Goal: Task Accomplishment & Management: Complete application form

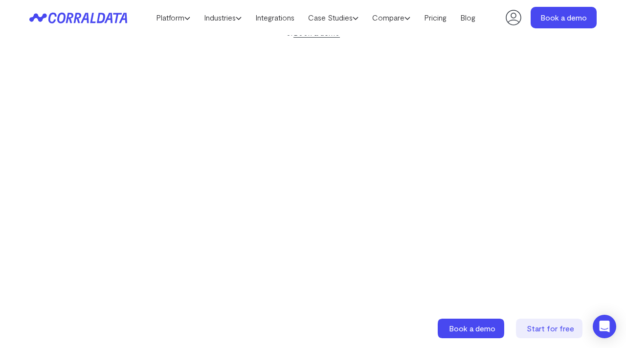
scroll to position [166, 0]
click at [440, 16] on link "Pricing" at bounding box center [435, 17] width 36 height 15
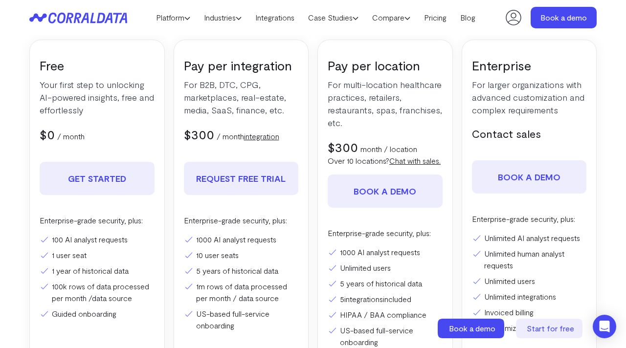
scroll to position [176, 0]
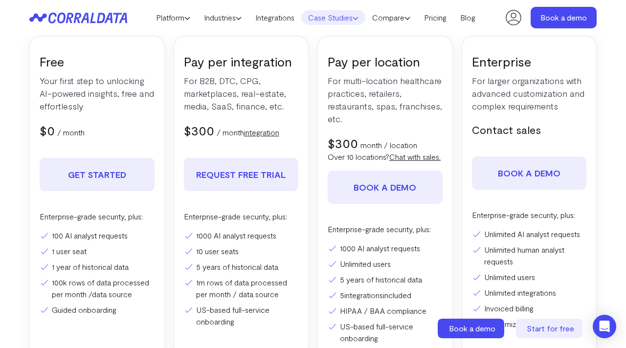
click at [364, 17] on link "Case Studies" at bounding box center [333, 17] width 64 height 15
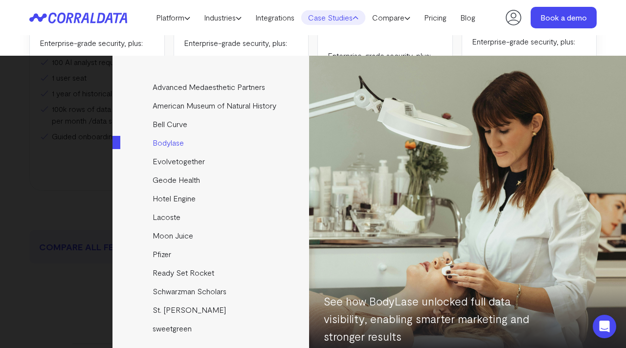
scroll to position [348, 0]
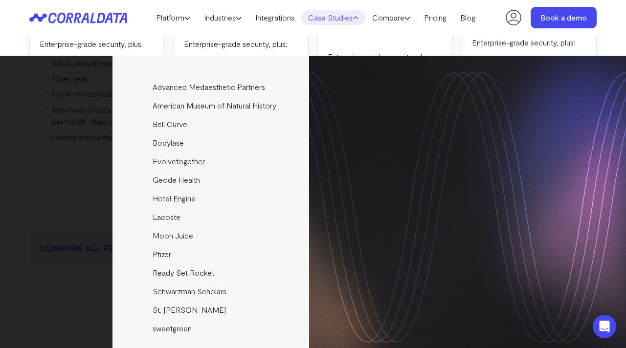
click at [11, 179] on div "Advanced Medaesthetic Partners See how AMP scaled profitability and enhanced pa…" at bounding box center [313, 208] width 626 height 304
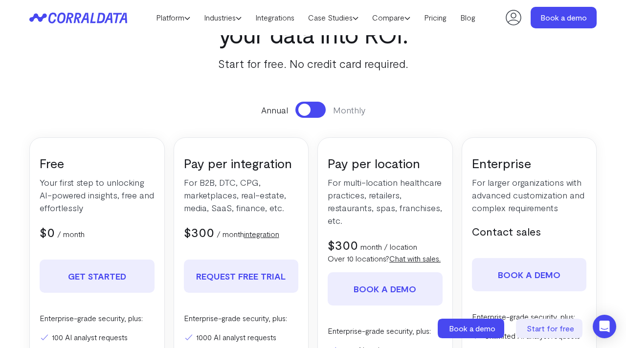
scroll to position [77, 0]
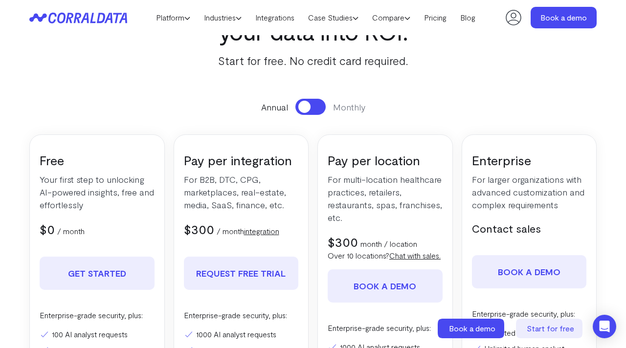
click at [320, 100] on button at bounding box center [311, 107] width 30 height 16
click at [310, 105] on button at bounding box center [311, 107] width 30 height 16
click at [319, 107] on button at bounding box center [311, 107] width 30 height 16
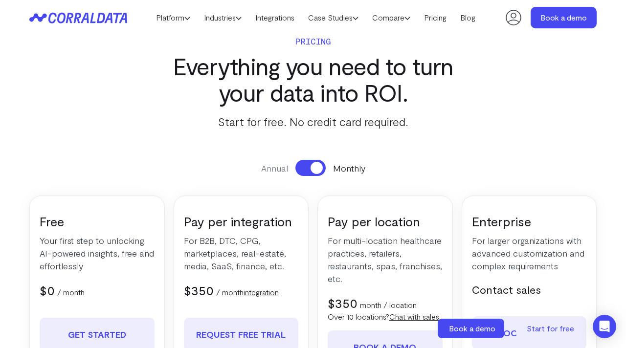
scroll to position [0, 0]
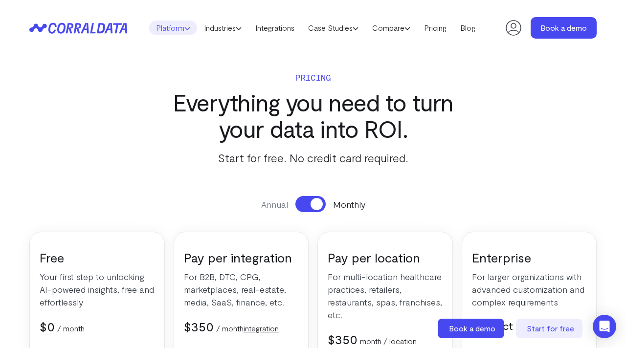
click at [187, 29] on link "Platform" at bounding box center [173, 28] width 48 height 15
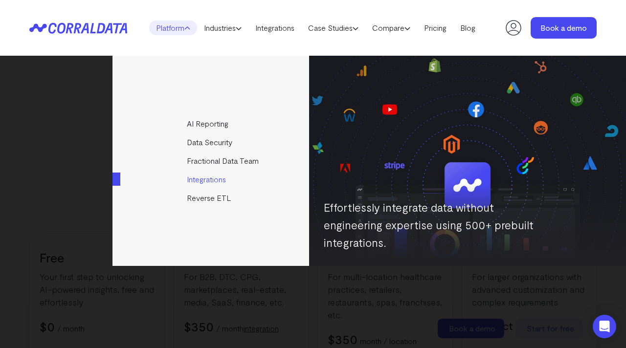
click at [217, 182] on link "Integrations" at bounding box center [222, 179] width 218 height 19
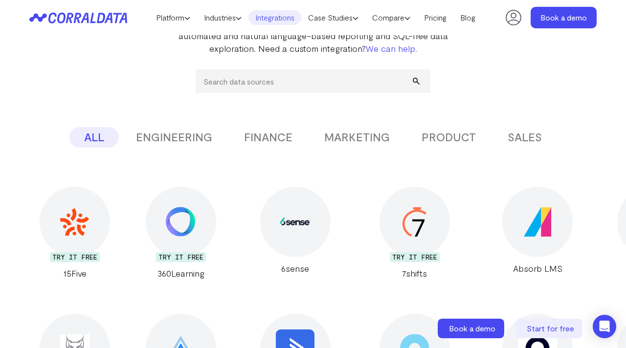
scroll to position [129, 0]
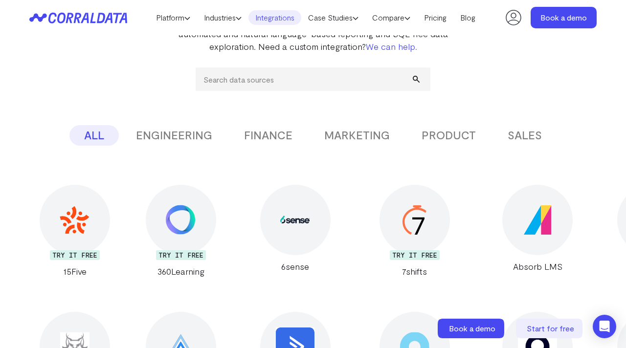
click at [266, 138] on button "FINANCE" at bounding box center [269, 135] width 78 height 21
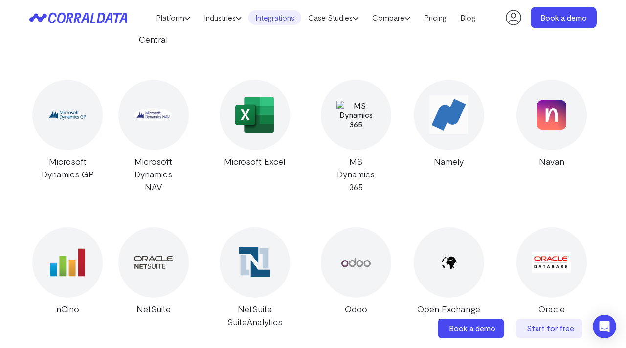
scroll to position [1751, 0]
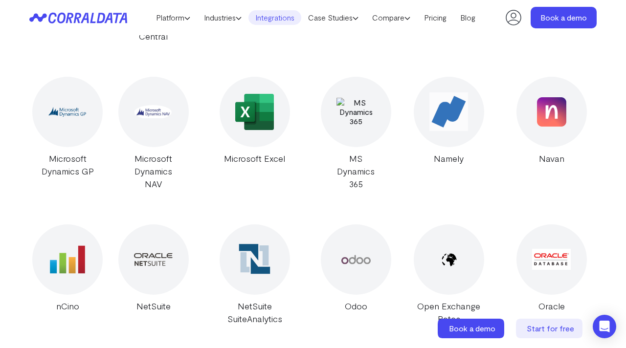
click at [261, 112] on img at bounding box center [254, 112] width 39 height 36
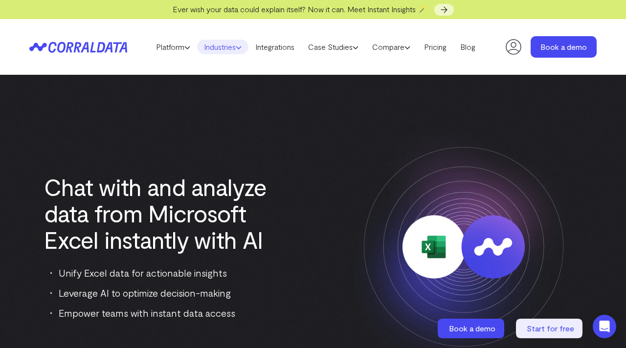
click at [242, 49] on link "Industries" at bounding box center [222, 47] width 51 height 15
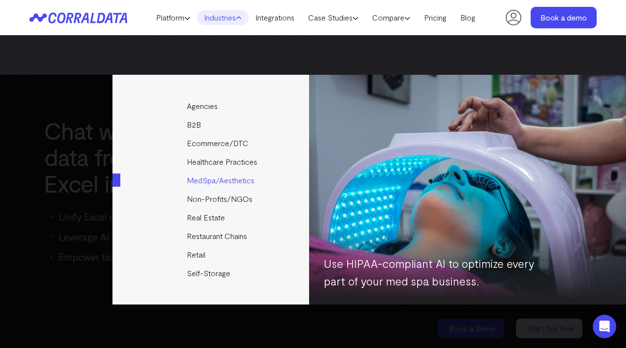
scroll to position [33, 0]
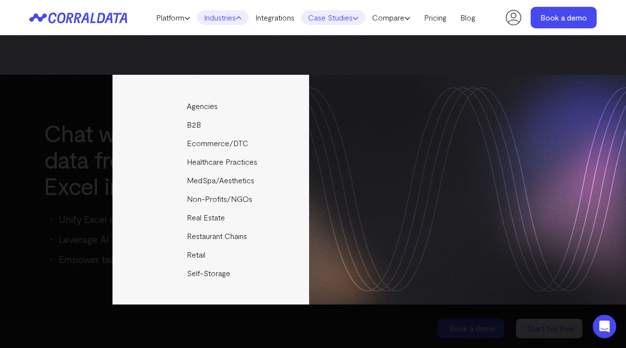
click at [358, 18] on icon at bounding box center [356, 18] width 6 height 6
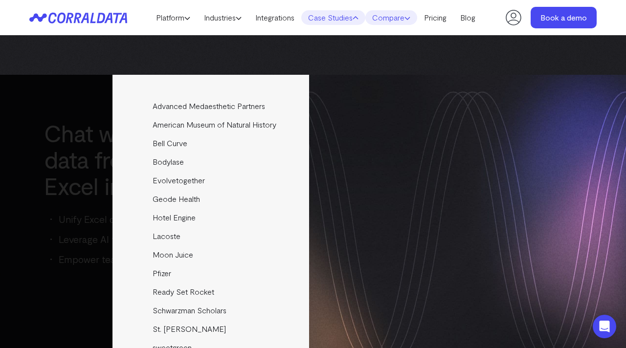
click at [410, 19] on use at bounding box center [407, 18] width 5 height 2
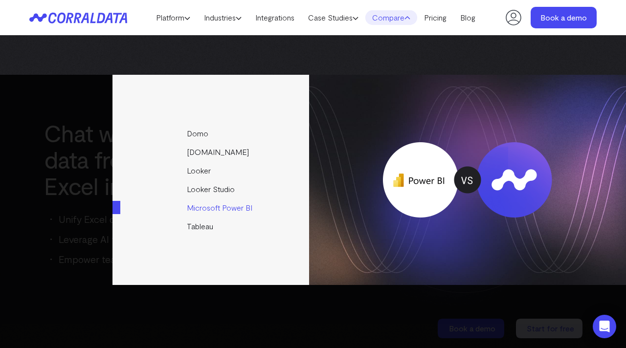
click at [216, 209] on link "Microsoft Power BI" at bounding box center [222, 208] width 218 height 19
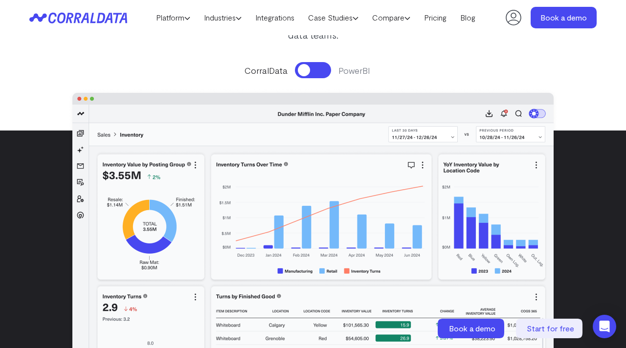
scroll to position [177, 0]
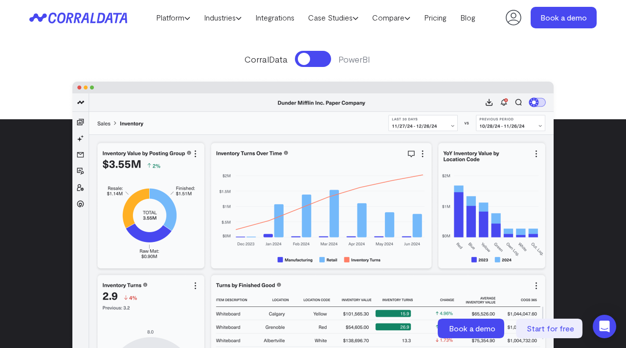
click at [320, 60] on button at bounding box center [313, 59] width 36 height 16
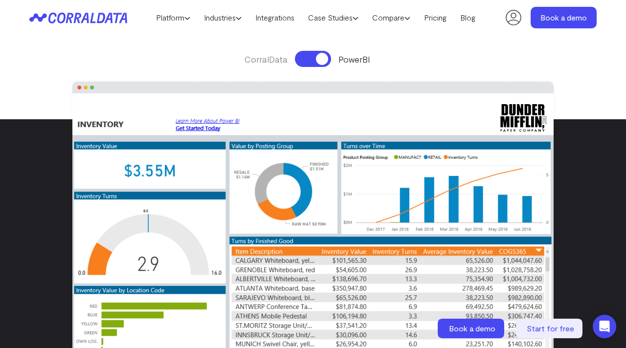
click at [307, 58] on button at bounding box center [313, 59] width 36 height 16
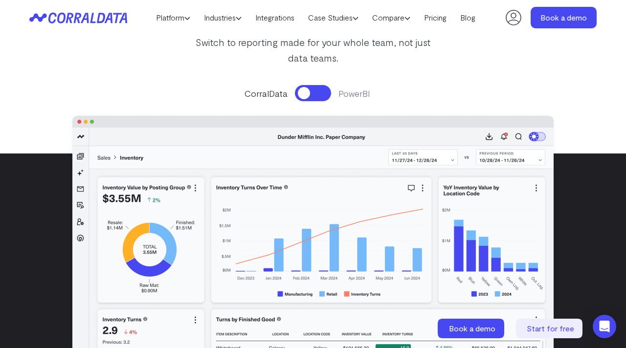
scroll to position [154, 0]
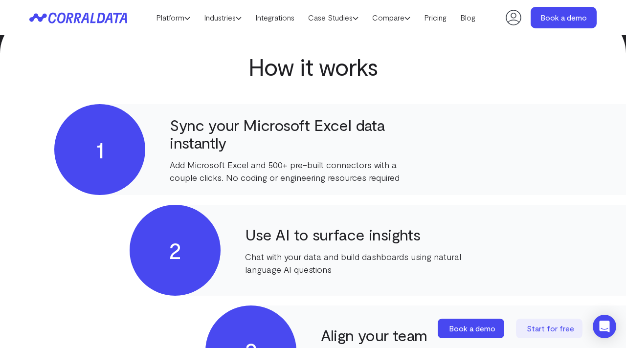
scroll to position [345, 0]
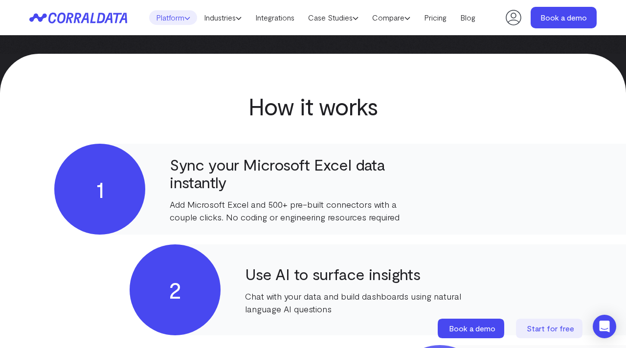
click at [187, 21] on link "Platform" at bounding box center [173, 17] width 48 height 15
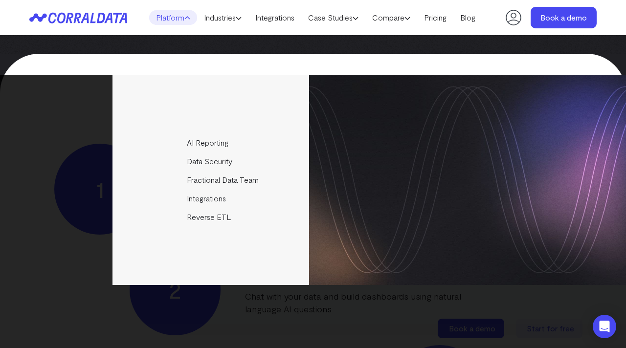
click at [85, 170] on div "AI Reporting Use AI to effortlessly answer any business questions from all your…" at bounding box center [313, 180] width 626 height 210
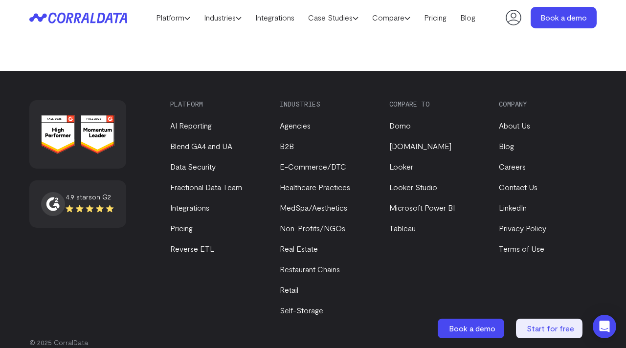
scroll to position [3709, 0]
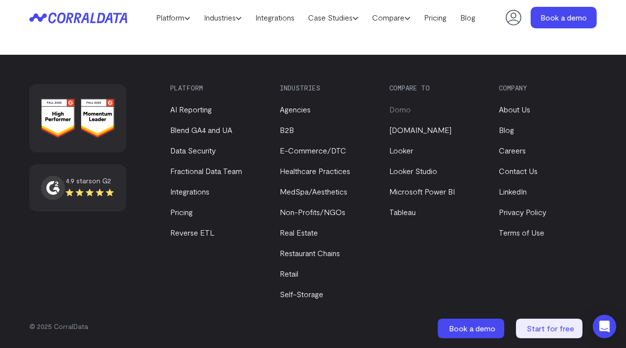
click at [399, 110] on link "Domo" at bounding box center [401, 109] width 22 height 9
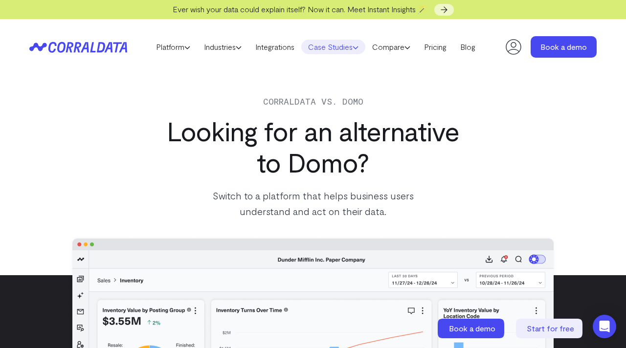
click at [359, 47] on icon at bounding box center [356, 48] width 6 height 6
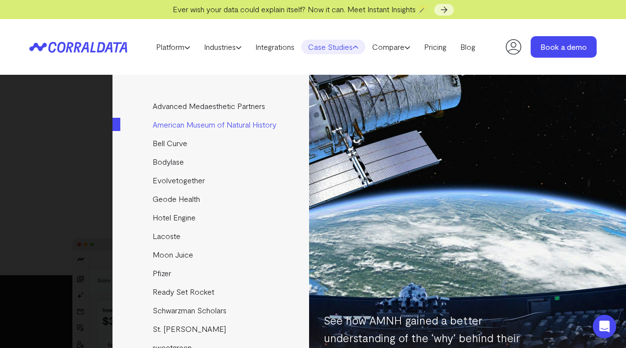
click at [186, 123] on link "American Museum of Natural History" at bounding box center [222, 125] width 218 height 19
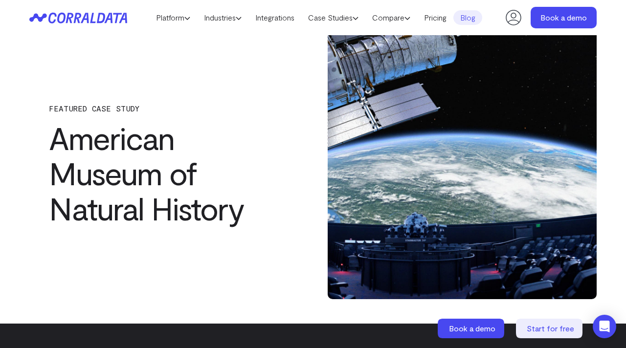
scroll to position [3, 0]
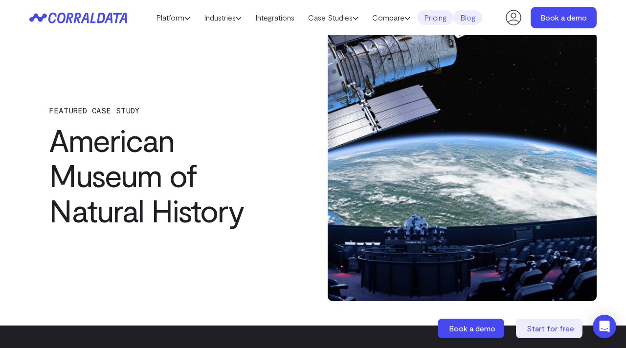
click at [442, 19] on link "Pricing" at bounding box center [435, 17] width 36 height 15
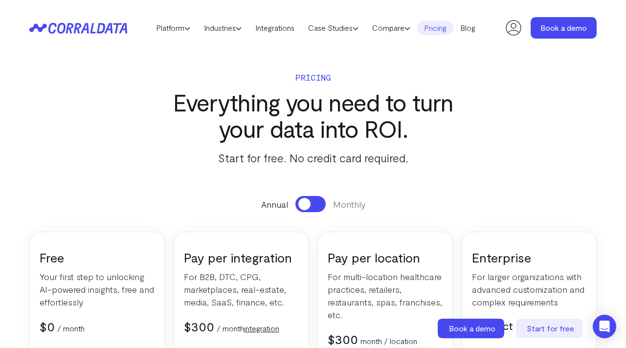
click at [442, 27] on link "Pricing" at bounding box center [435, 28] width 36 height 15
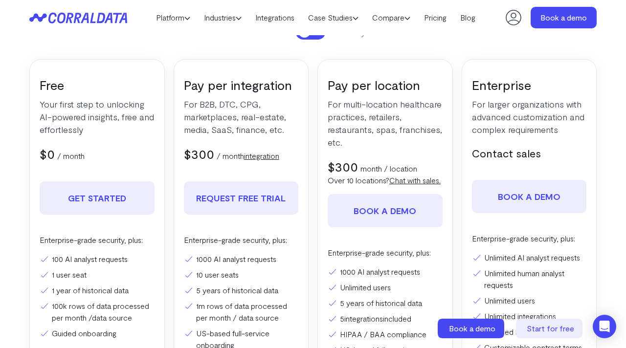
scroll to position [152, 0]
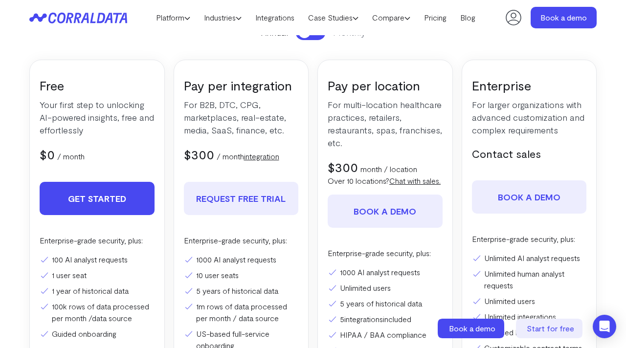
click at [115, 197] on link "Get Started" at bounding box center [97, 198] width 115 height 33
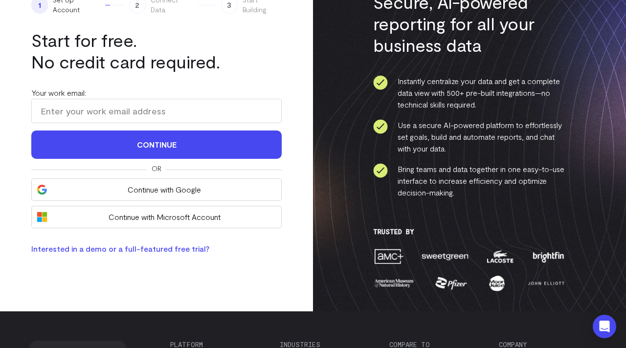
scroll to position [87, 0]
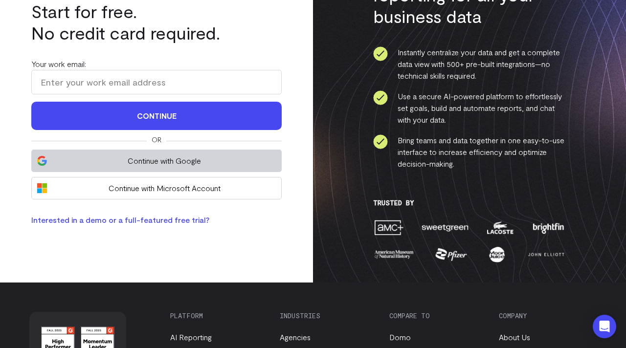
click at [157, 161] on span "Continue with Google" at bounding box center [164, 161] width 224 height 12
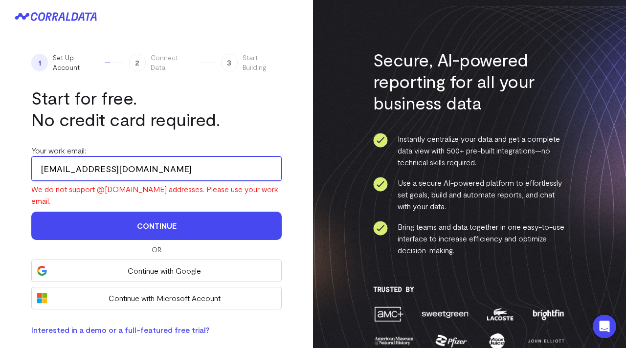
click at [189, 166] on input "[EMAIL_ADDRESS][DOMAIN_NAME]" at bounding box center [156, 169] width 251 height 24
drag, startPoint x: 177, startPoint y: 166, endPoint x: 19, endPoint y: 164, distance: 158.1
click at [19, 164] on div "1 Set Up Account 2 Connect Data 3 Start Building Start for free. No credit card…" at bounding box center [156, 194] width 313 height 323
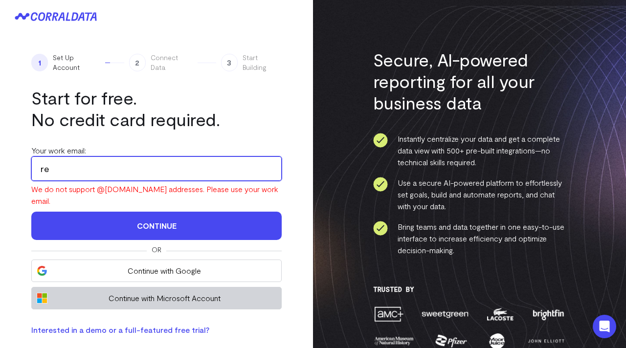
type input "[PERSON_NAME][EMAIL_ADDRESS][DOMAIN_NAME]"
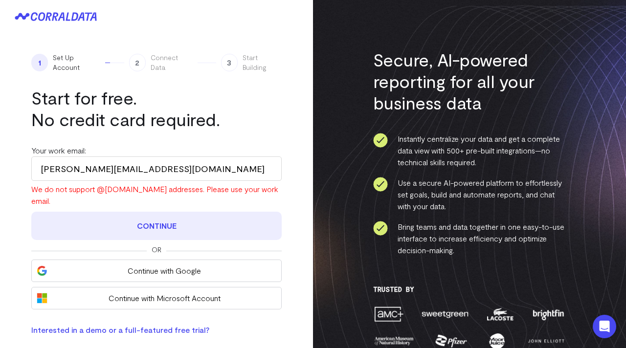
click at [151, 216] on button "Continue" at bounding box center [156, 226] width 251 height 28
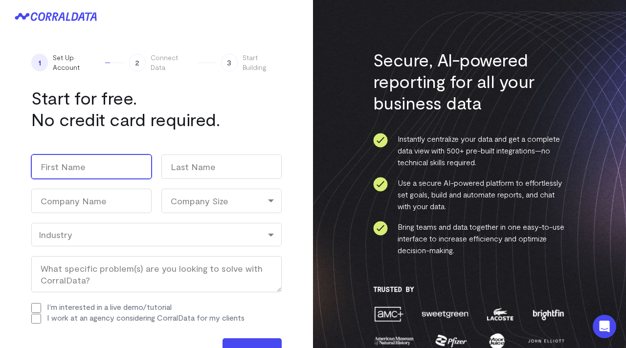
click at [119, 168] on input "First" at bounding box center [91, 167] width 120 height 24
type input "Reynolds"
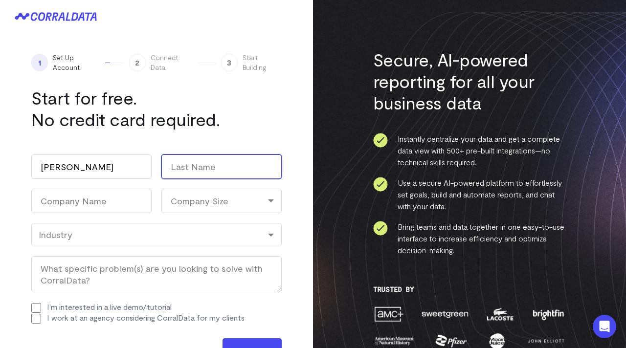
type input "Agyapong"
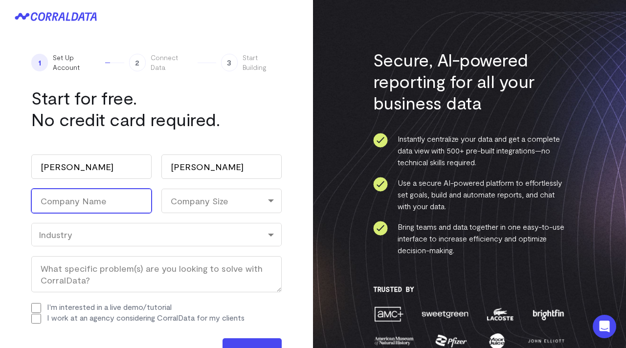
click at [120, 204] on input "Company Name (Required)" at bounding box center [91, 201] width 120 height 24
type input "Sparkle"
click at [246, 203] on div "Company Size" at bounding box center [222, 201] width 120 height 24
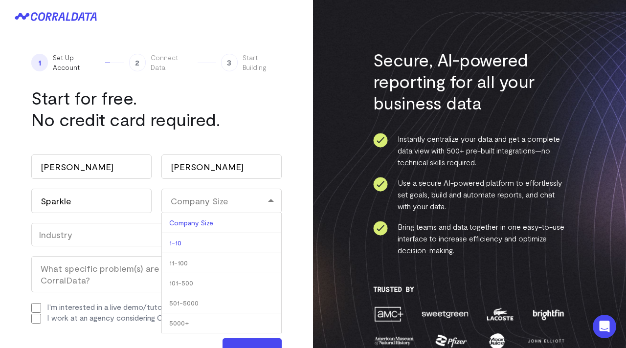
click at [209, 240] on li "1-10" at bounding box center [222, 243] width 120 height 20
select select "1-10"
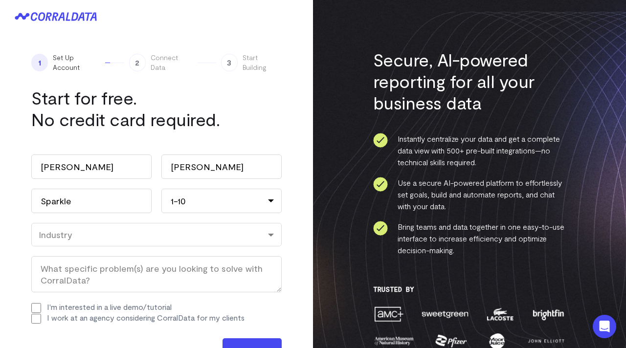
click at [159, 237] on div "Industry" at bounding box center [157, 235] width 236 height 11
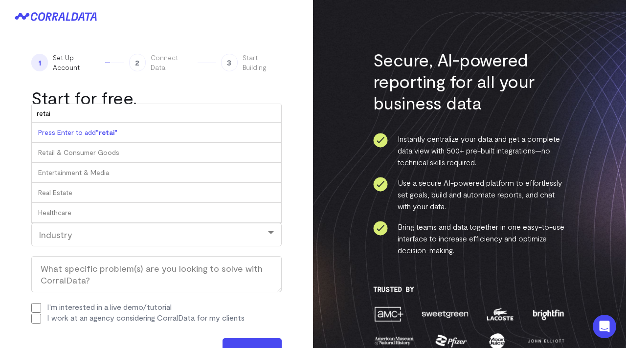
type input "retail"
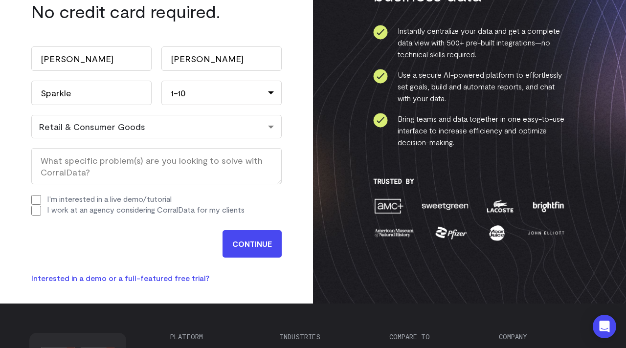
scroll to position [133, 0]
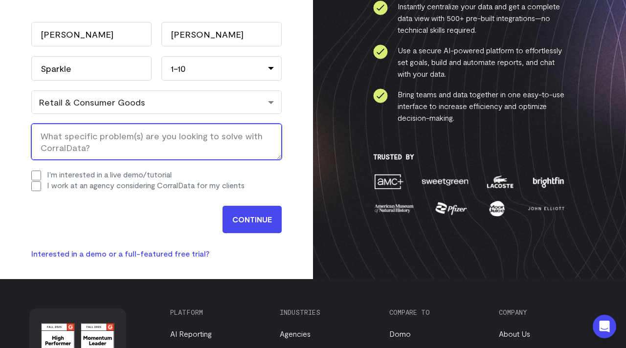
click at [133, 147] on textarea "What specific problem(s) are you looking to solve with CorralData? (Required)" at bounding box center [156, 142] width 251 height 36
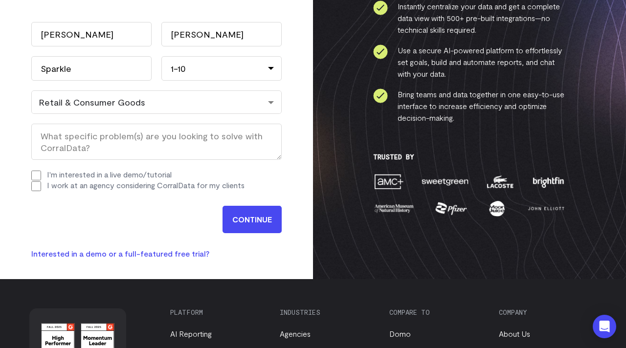
click at [239, 223] on input "CONTINUE" at bounding box center [252, 219] width 59 height 27
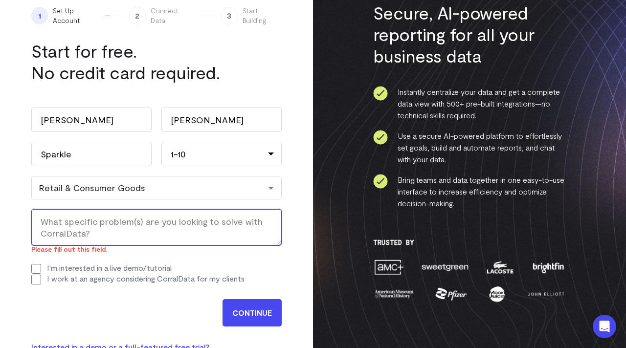
scroll to position [89, 0]
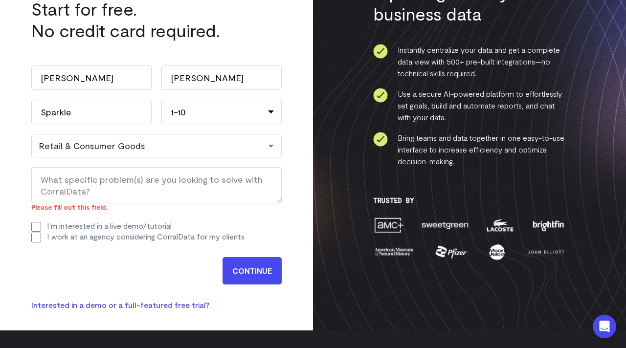
click at [37, 227] on input "I'm interested in a live demo/tutorial" at bounding box center [36, 227] width 10 height 10
checkbox input "true"
click at [236, 269] on input "CONTINUE" at bounding box center [252, 270] width 59 height 27
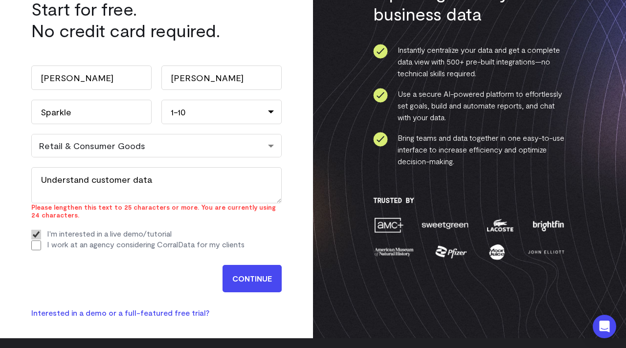
click at [256, 285] on input "CONTINUE" at bounding box center [252, 278] width 59 height 27
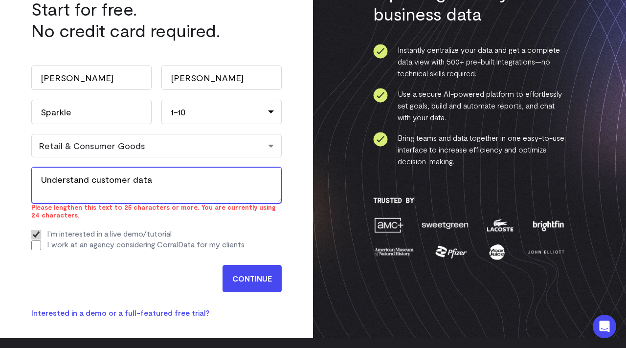
click at [90, 181] on textarea "Understand customer data" at bounding box center [156, 185] width 251 height 36
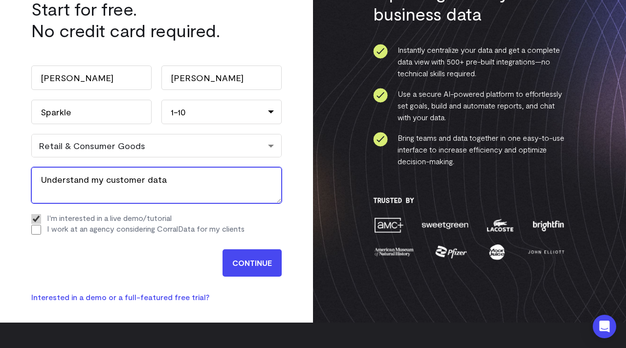
type textarea "Understand my customer data"
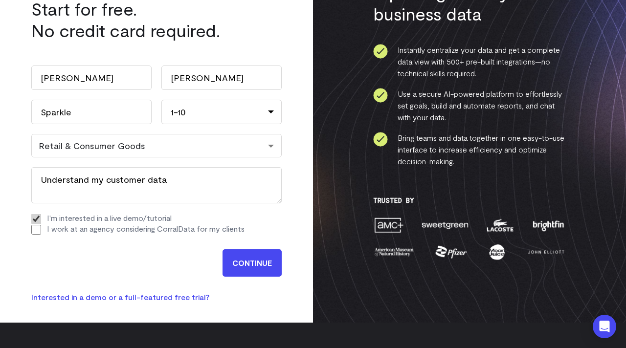
click at [234, 257] on input "CONTINUE" at bounding box center [252, 263] width 59 height 27
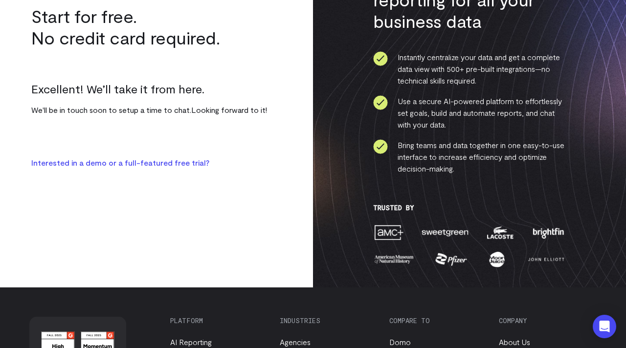
scroll to position [84, 0]
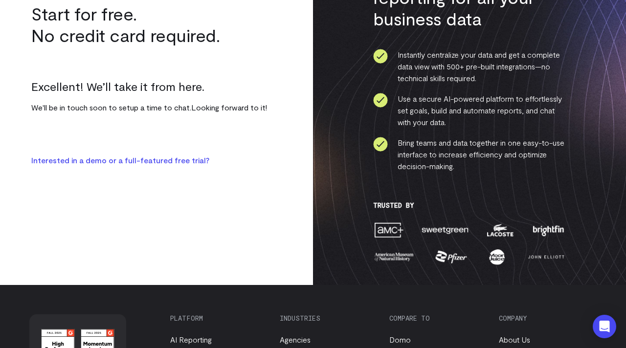
click at [156, 162] on link "Interested in a demo or a full-featured free trial?" at bounding box center [120, 160] width 178 height 9
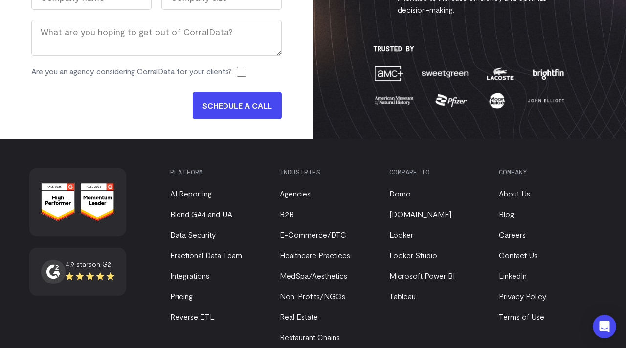
scroll to position [321, 0]
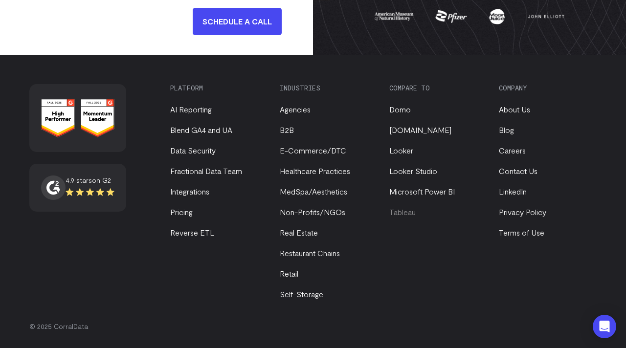
click at [401, 213] on link "Tableau" at bounding box center [403, 212] width 26 height 9
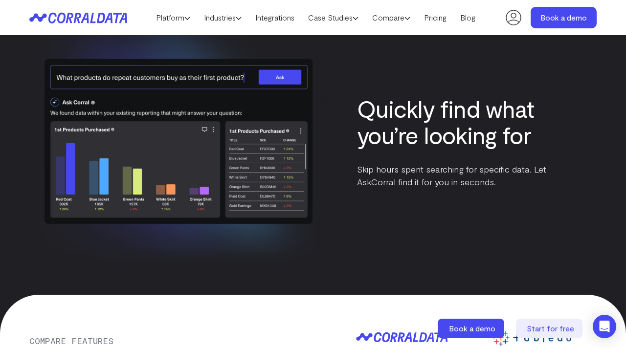
scroll to position [3623, 0]
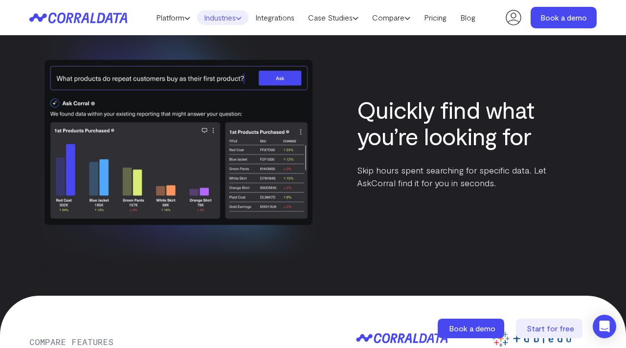
click at [241, 17] on link "Industries" at bounding box center [222, 17] width 51 height 15
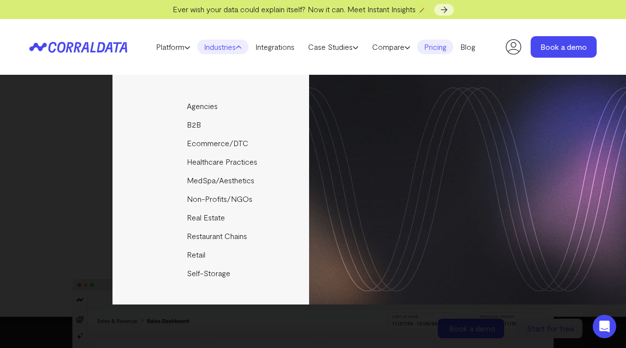
click at [444, 47] on link "Pricing" at bounding box center [435, 47] width 36 height 15
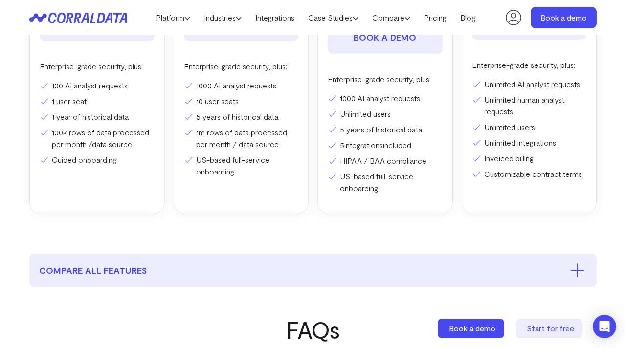
scroll to position [326, 0]
